Goal: Transaction & Acquisition: Purchase product/service

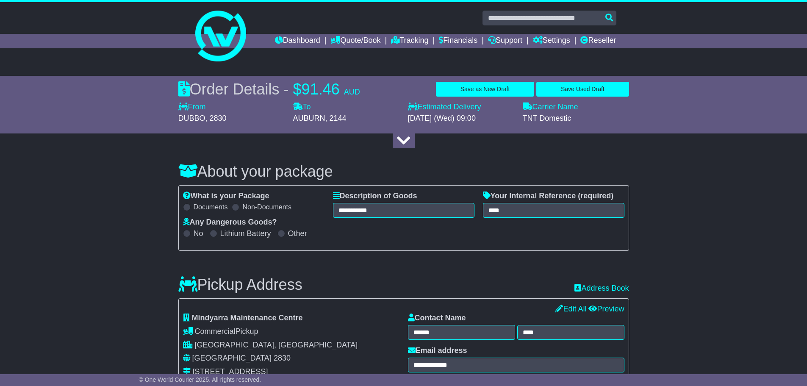
select select "***"
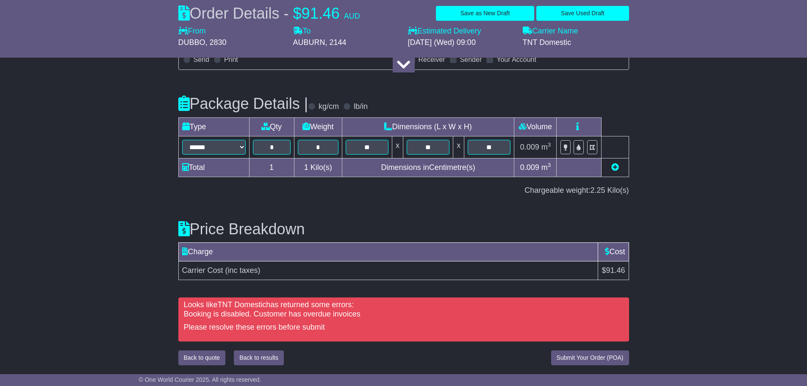
scroll to position [891, 0]
click at [583, 356] on span "Submit Your Order (POA)" at bounding box center [590, 357] width 67 height 7
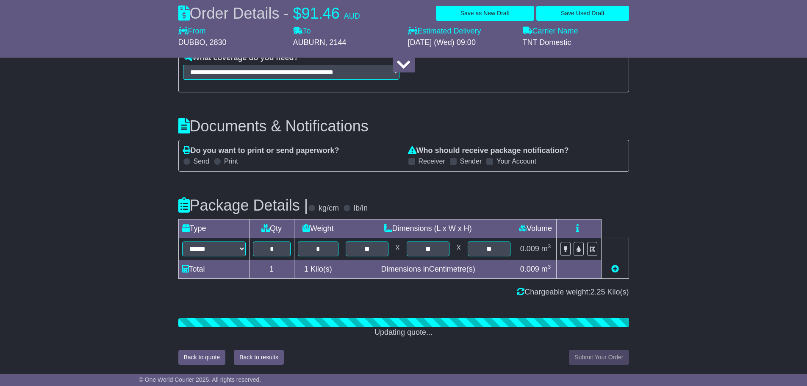
scroll to position [870, 0]
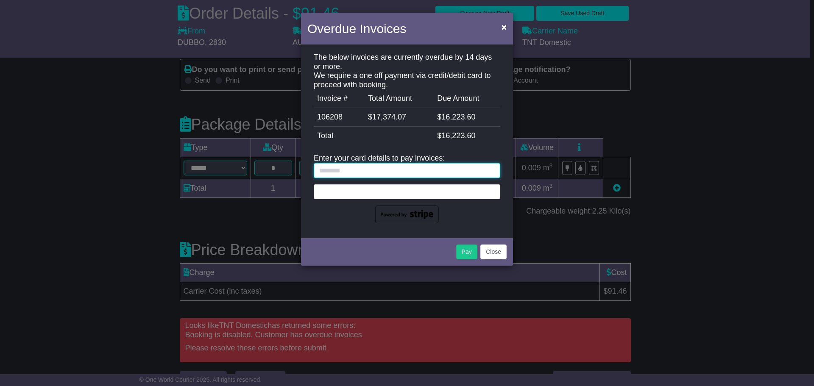
click at [324, 170] on input "text" at bounding box center [407, 170] width 186 height 15
type input "*"
type input "**********"
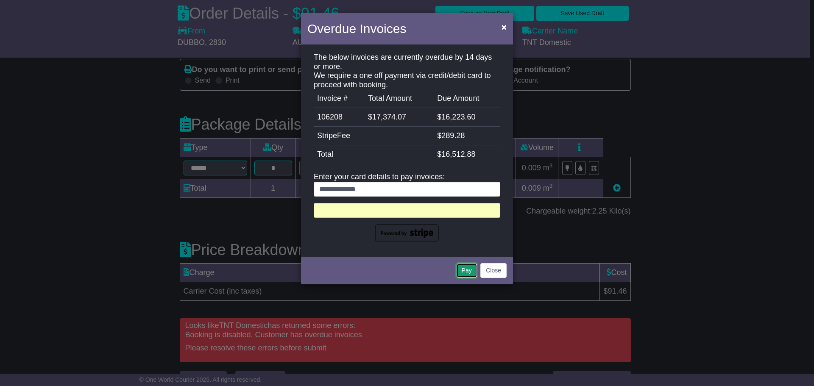
click at [464, 267] on button "Pay" at bounding box center [466, 270] width 21 height 15
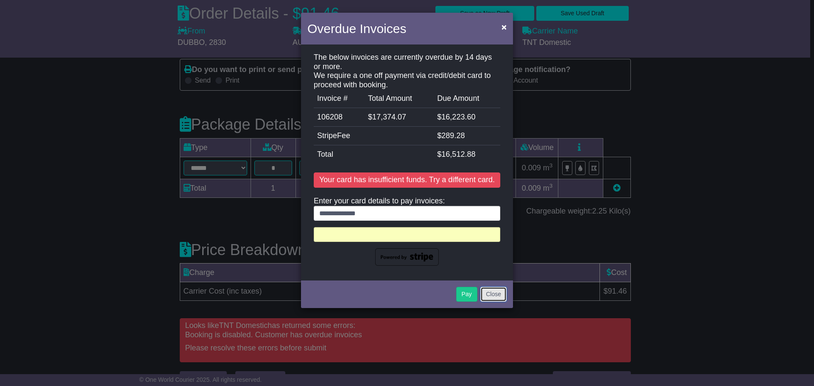
click at [490, 295] on button "Close" at bounding box center [493, 294] width 26 height 15
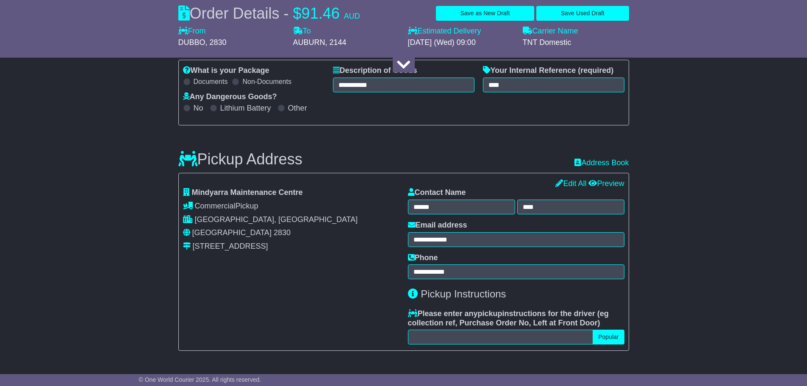
scroll to position [1, 0]
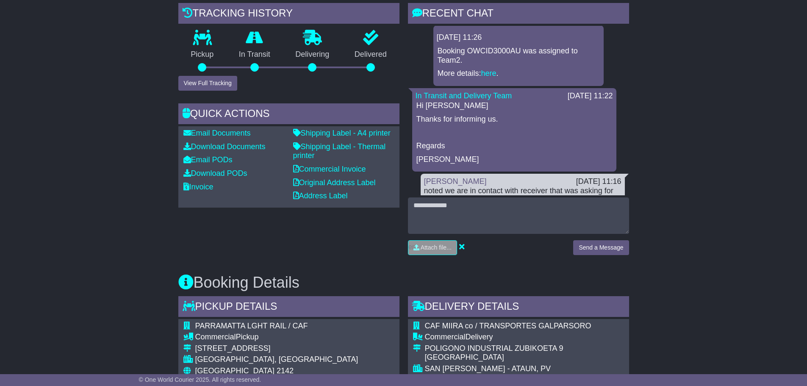
scroll to position [212, 0]
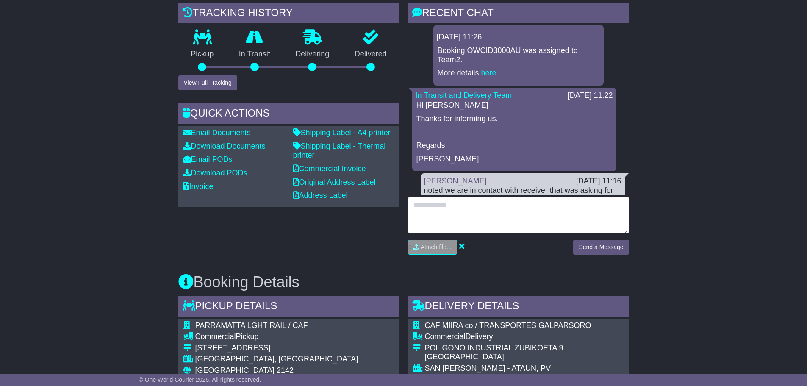
click at [417, 207] on textarea at bounding box center [518, 215] width 221 height 36
type textarea "**********"
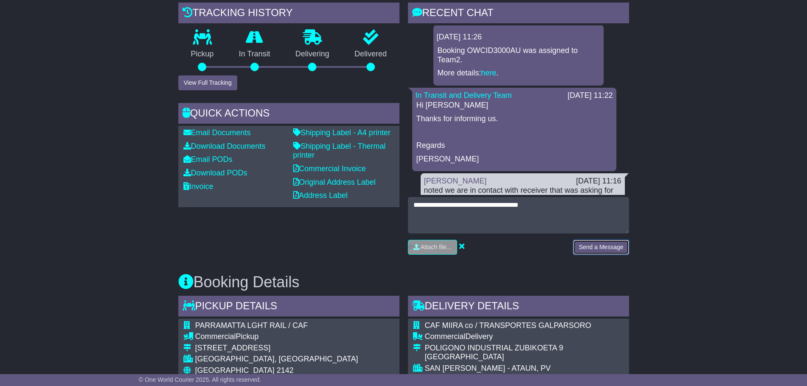
click at [589, 250] on button "Send a Message" at bounding box center [601, 247] width 56 height 15
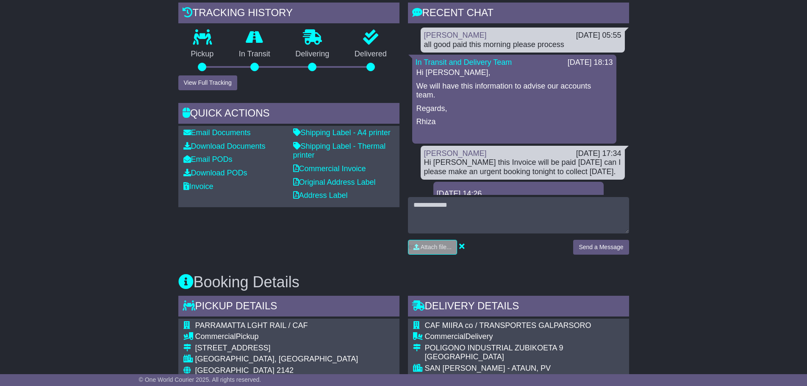
scroll to position [42, 0]
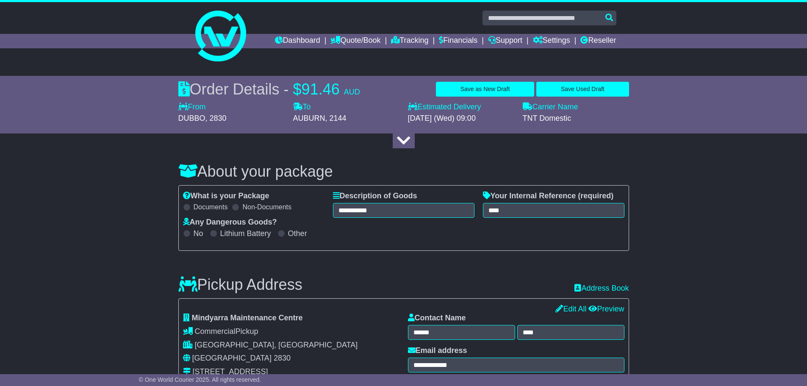
select select "***"
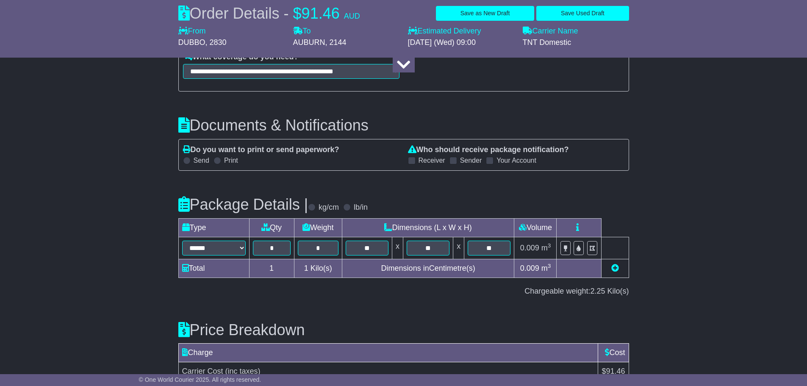
scroll to position [891, 0]
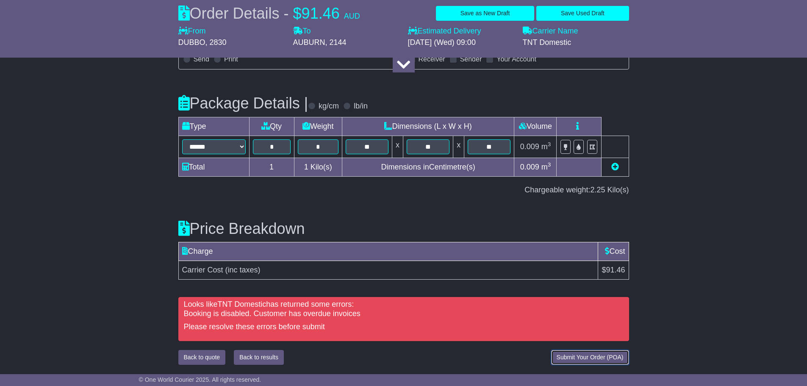
click at [581, 357] on span "Submit Your Order (POA)" at bounding box center [590, 357] width 67 height 7
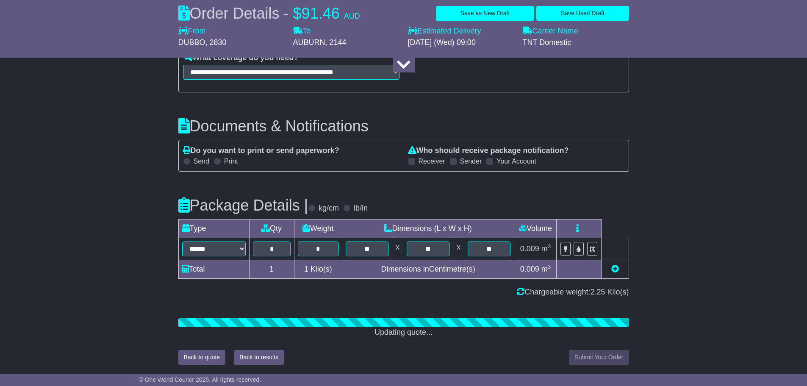
scroll to position [870, 0]
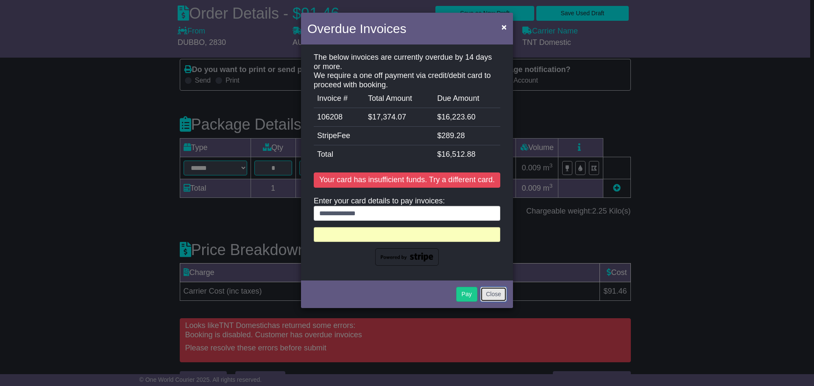
click at [491, 295] on button "Close" at bounding box center [493, 294] width 26 height 15
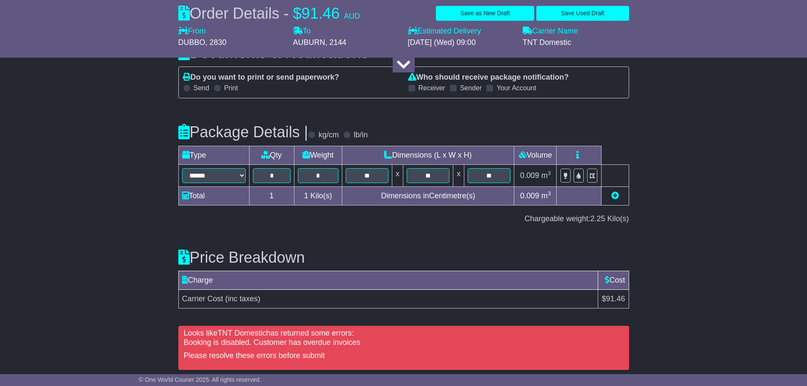
scroll to position [891, 0]
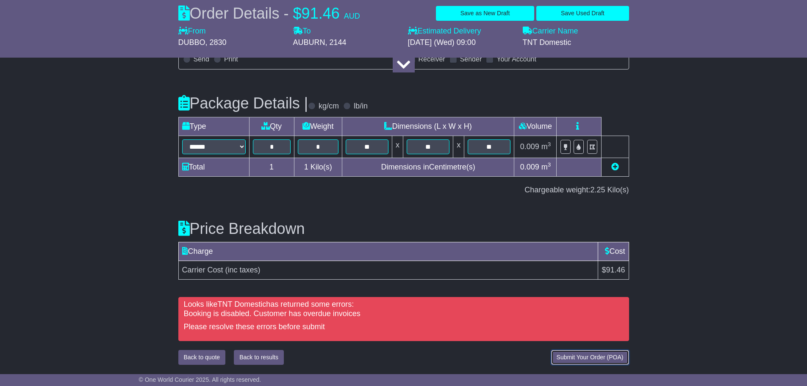
click at [586, 357] on span "Submit Your Order (POA)" at bounding box center [590, 357] width 67 height 7
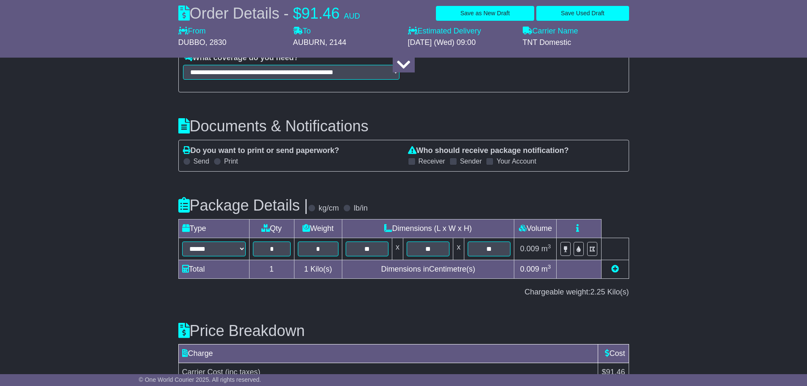
scroll to position [870, 0]
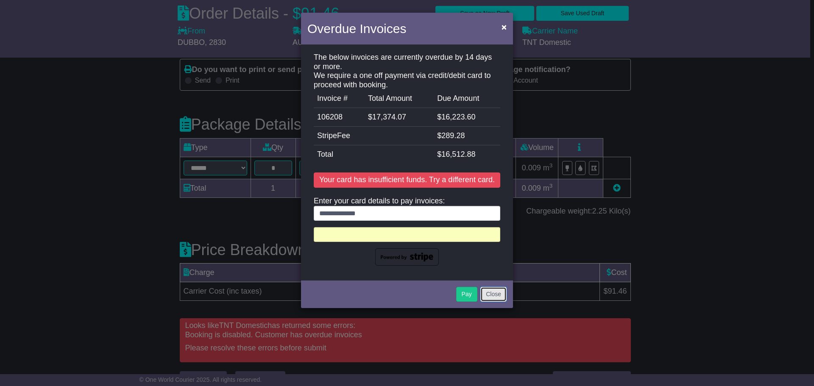
click at [493, 294] on button "Close" at bounding box center [493, 294] width 26 height 15
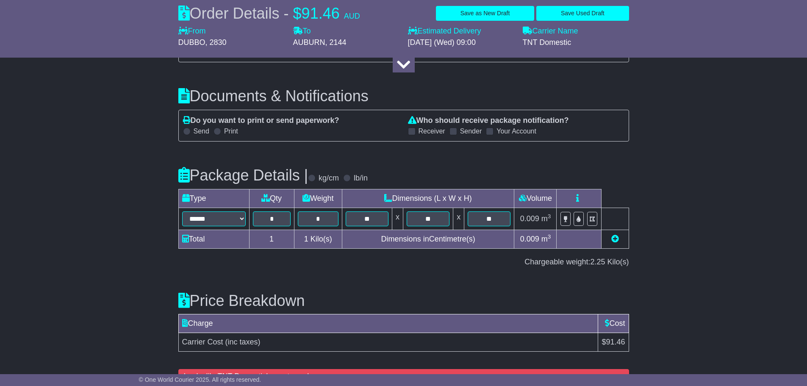
scroll to position [891, 0]
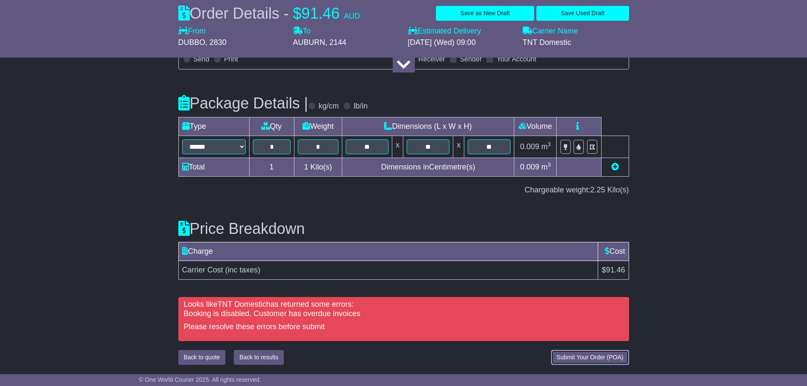
click at [587, 356] on span "Submit Your Order (POA)" at bounding box center [590, 357] width 67 height 7
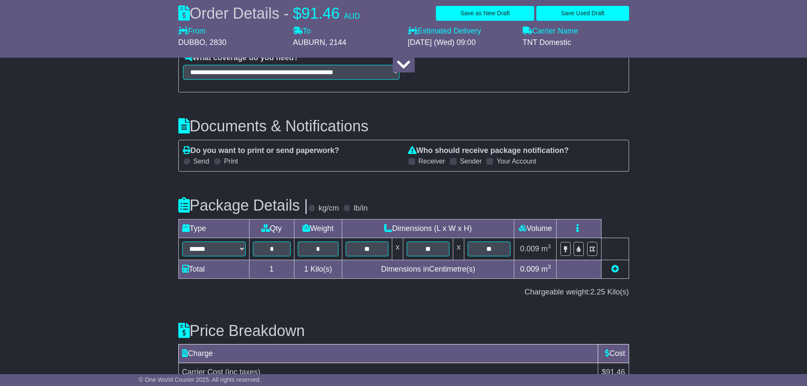
scroll to position [870, 0]
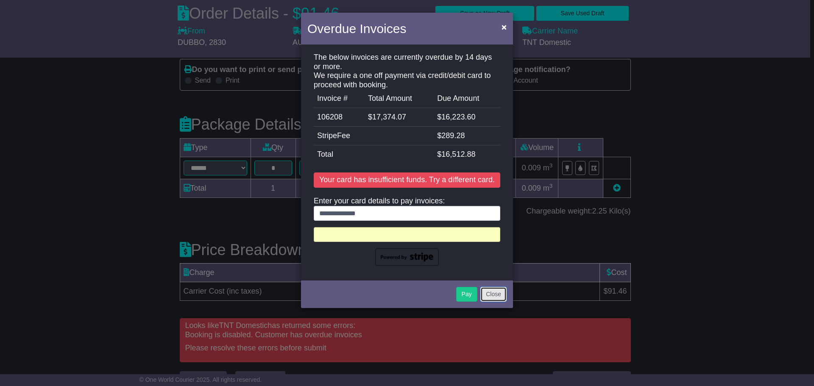
click at [489, 293] on button "Close" at bounding box center [493, 294] width 26 height 15
